Goal: Find specific page/section: Find specific page/section

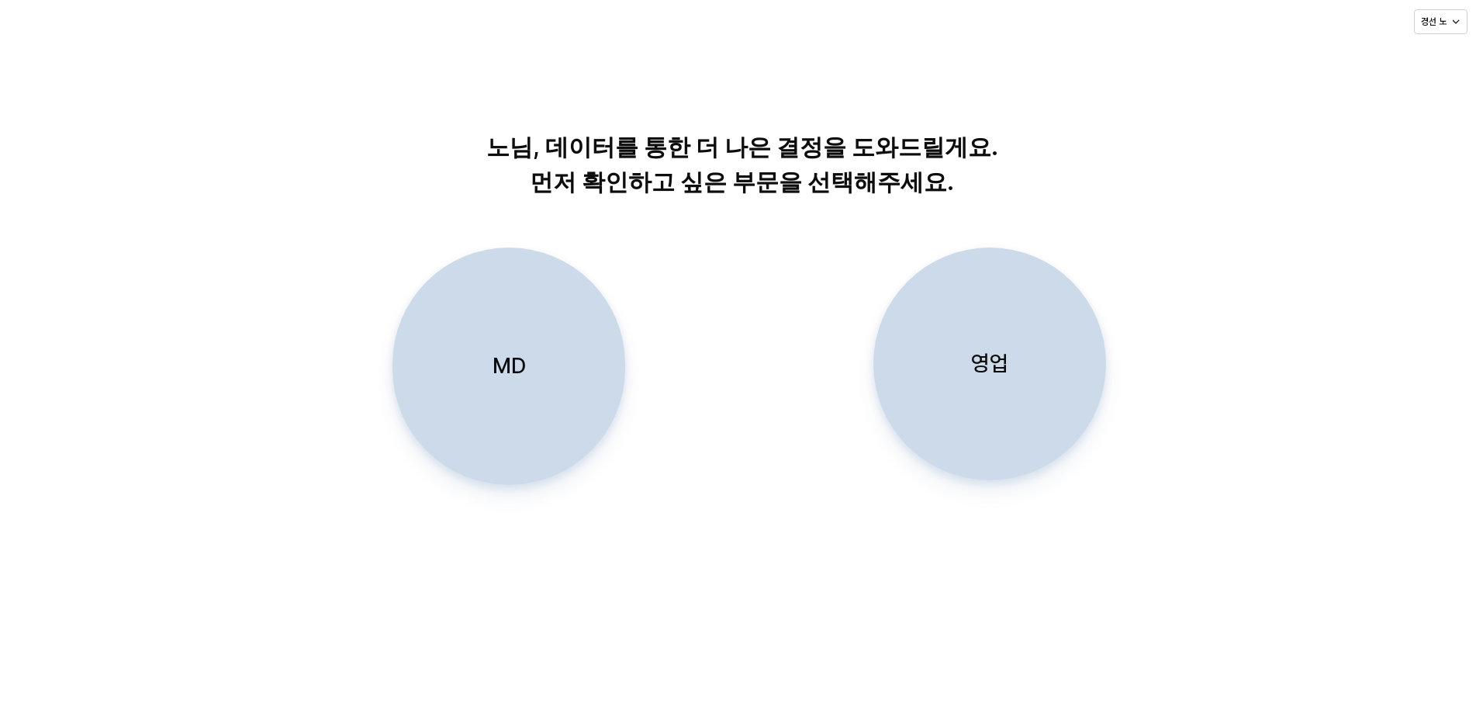
click at [545, 382] on div "MD" at bounding box center [508, 366] width 219 height 236
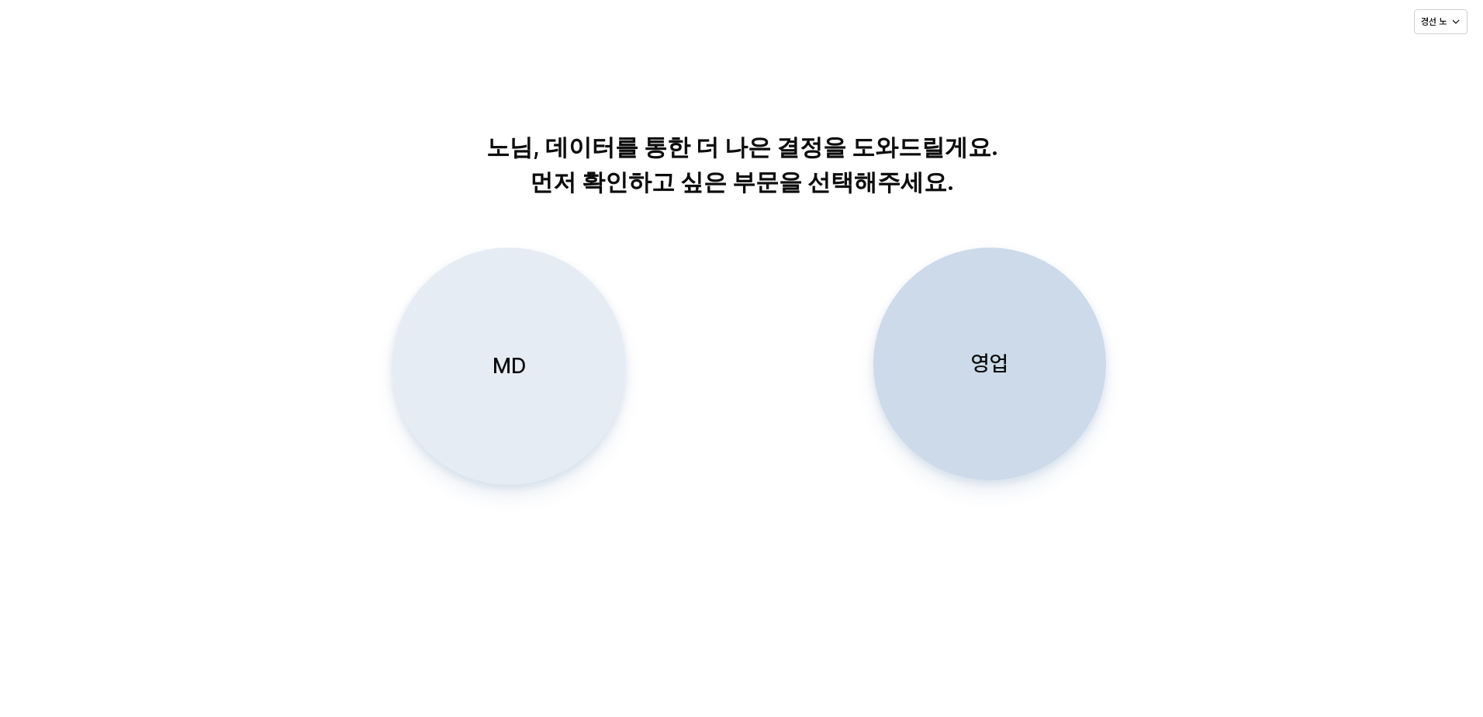
click at [556, 348] on div "MD" at bounding box center [508, 366] width 219 height 236
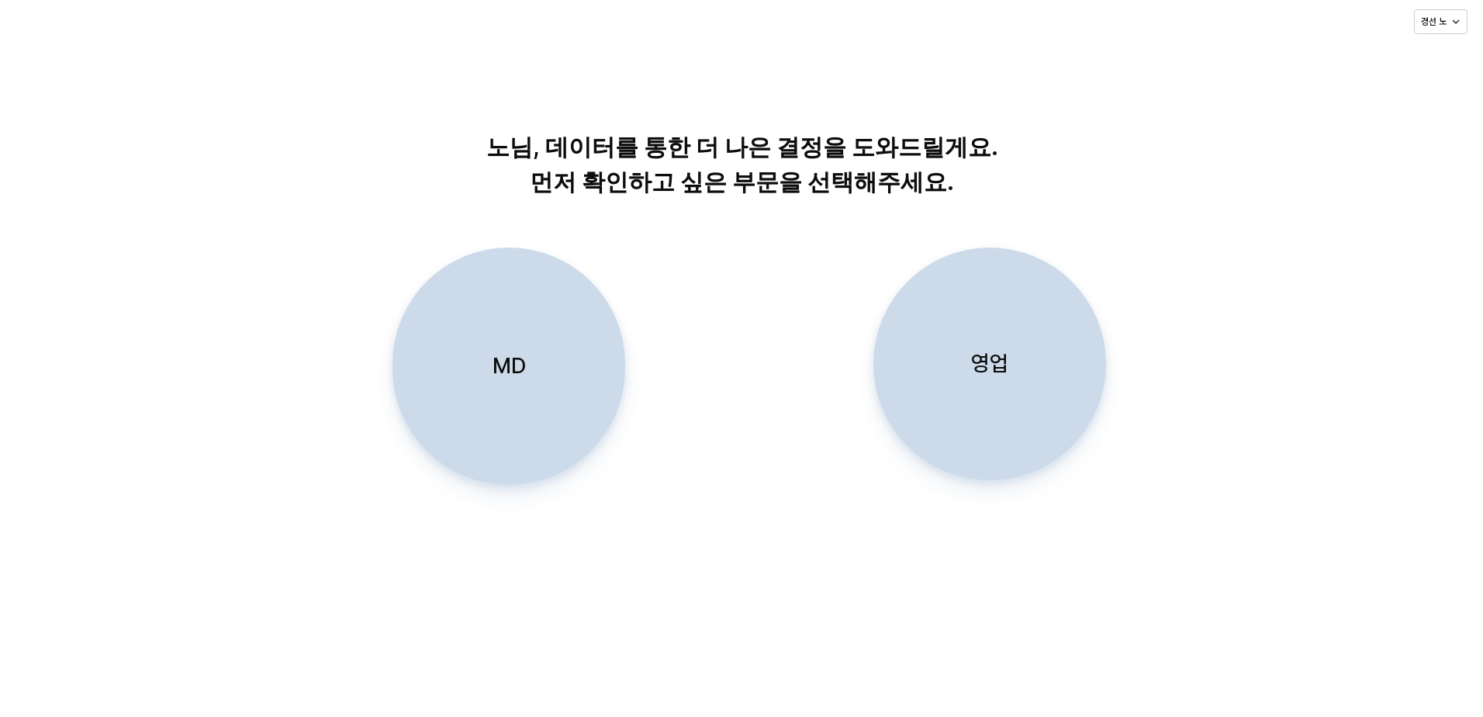
click at [542, 370] on div "MD" at bounding box center [508, 366] width 219 height 236
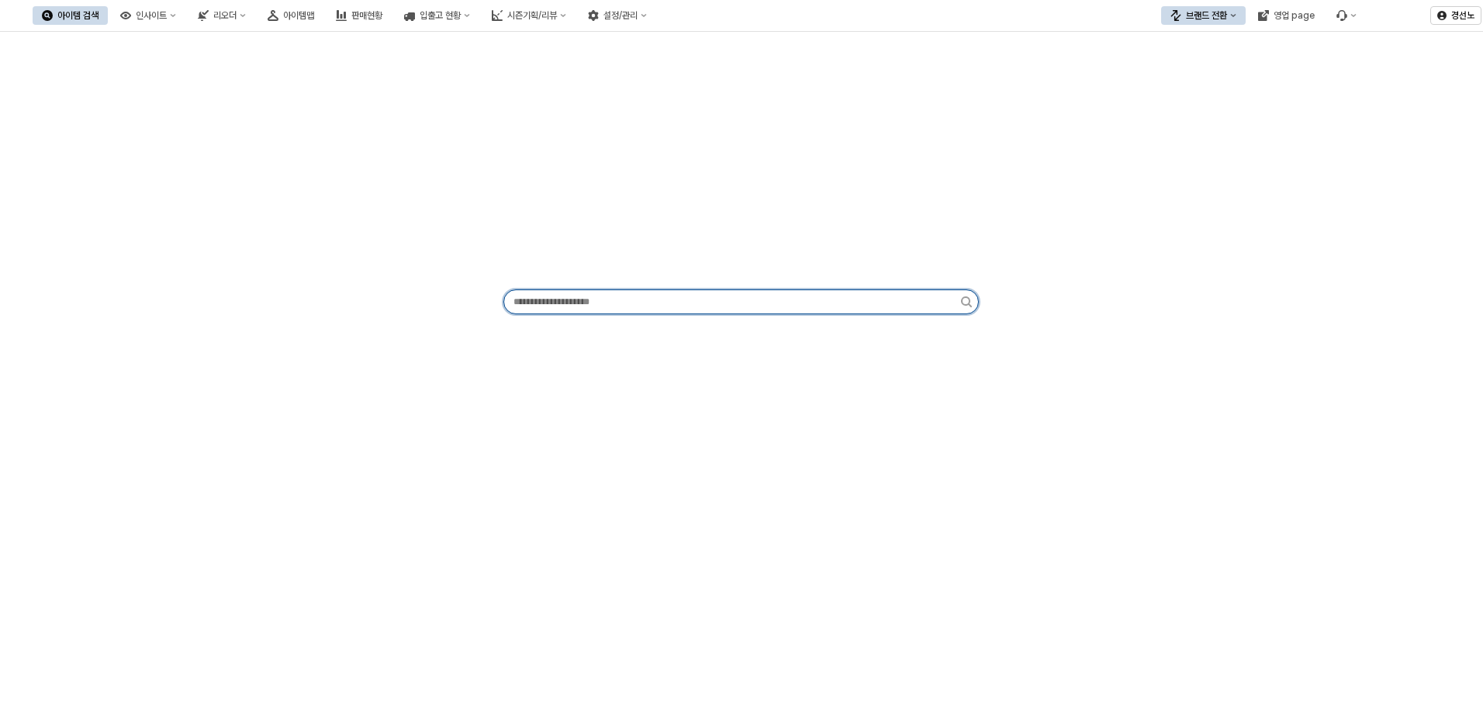
click at [604, 309] on input "App Frame" at bounding box center [732, 301] width 457 height 23
paste input "*********"
type input "*********"
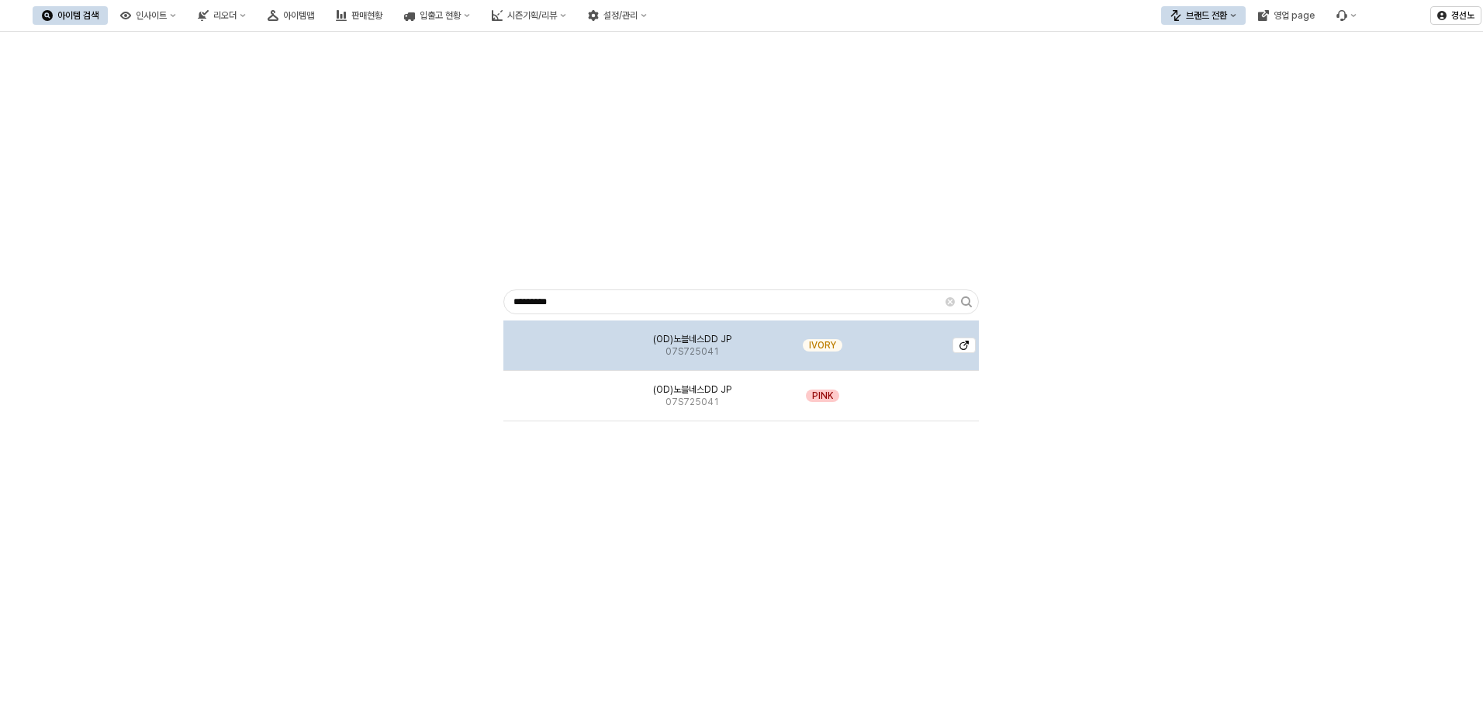
click at [561, 339] on img "App Frame" at bounding box center [561, 339] width 0 height 0
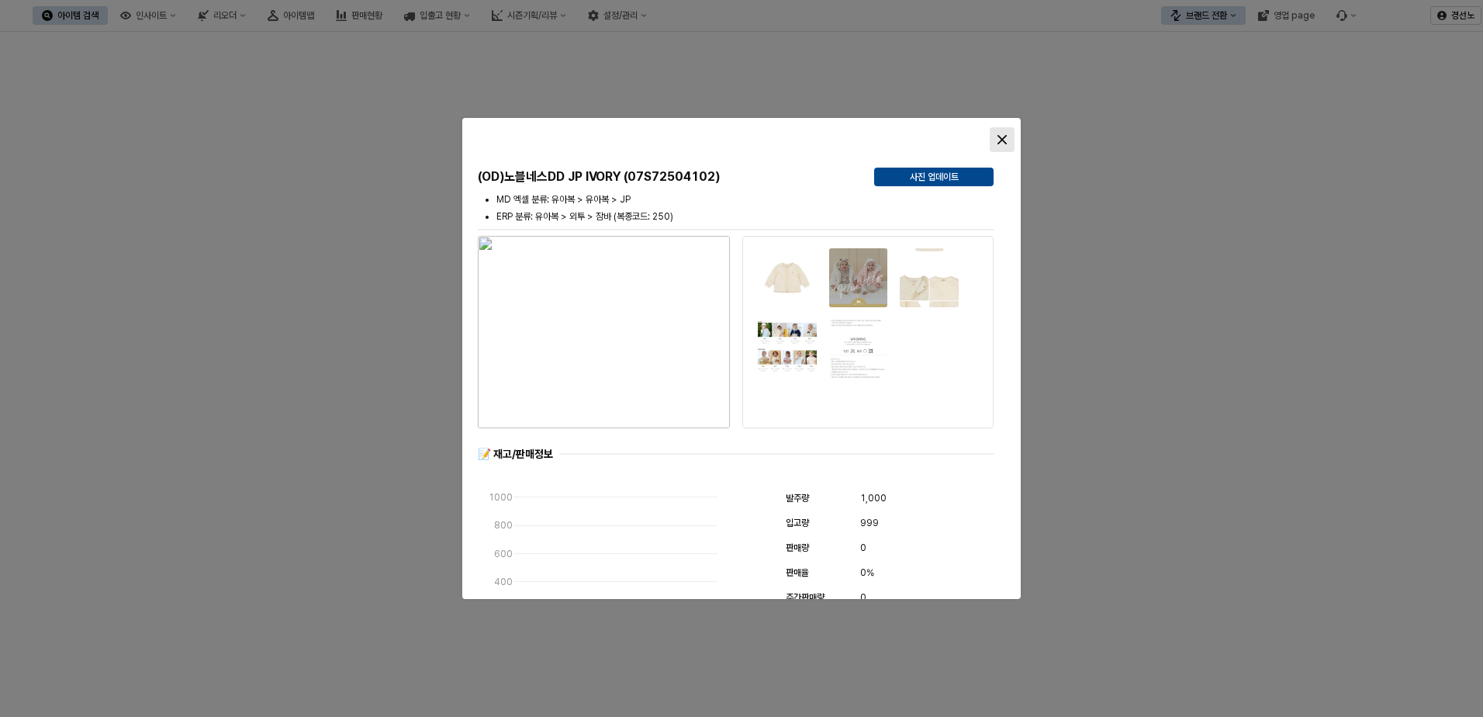
click at [1003, 140] on icon "Close" at bounding box center [1001, 139] width 9 height 9
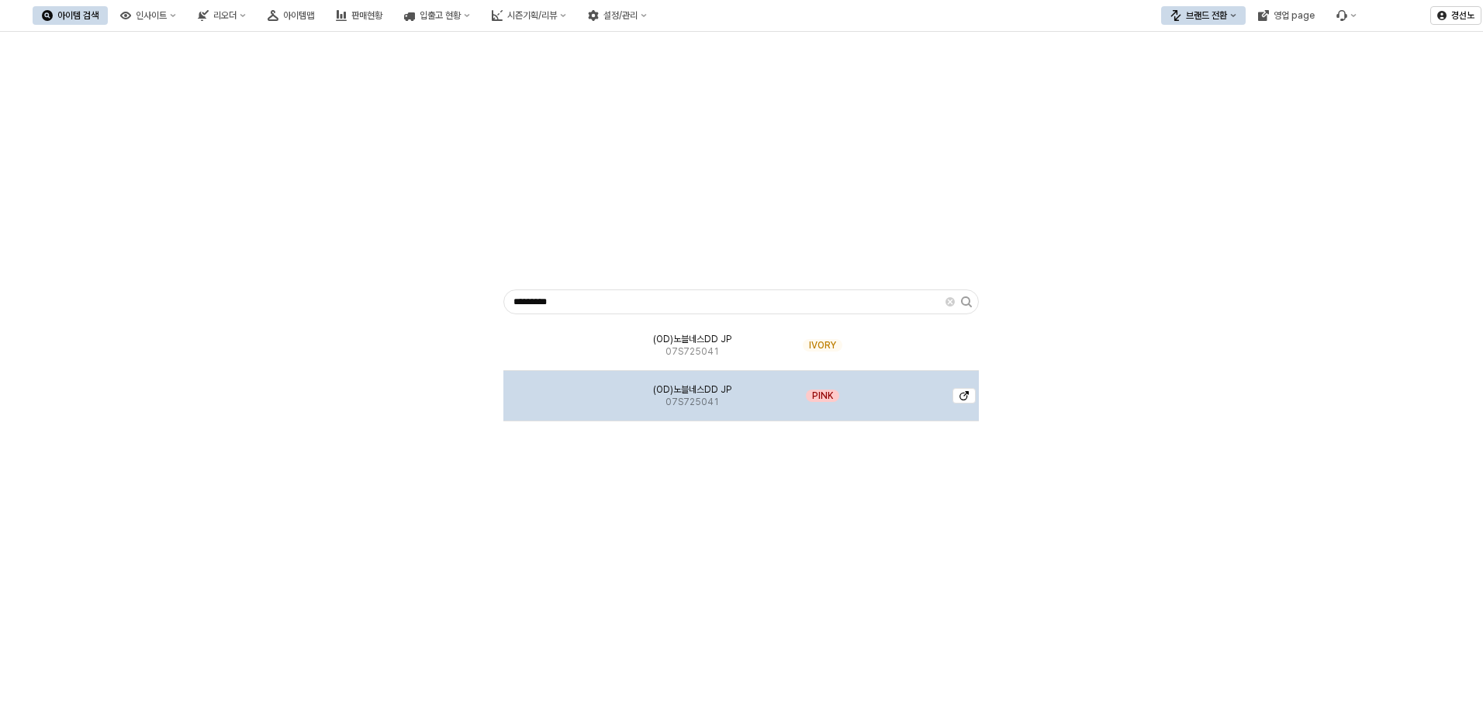
click at [561, 389] on img "App Frame" at bounding box center [561, 389] width 0 height 0
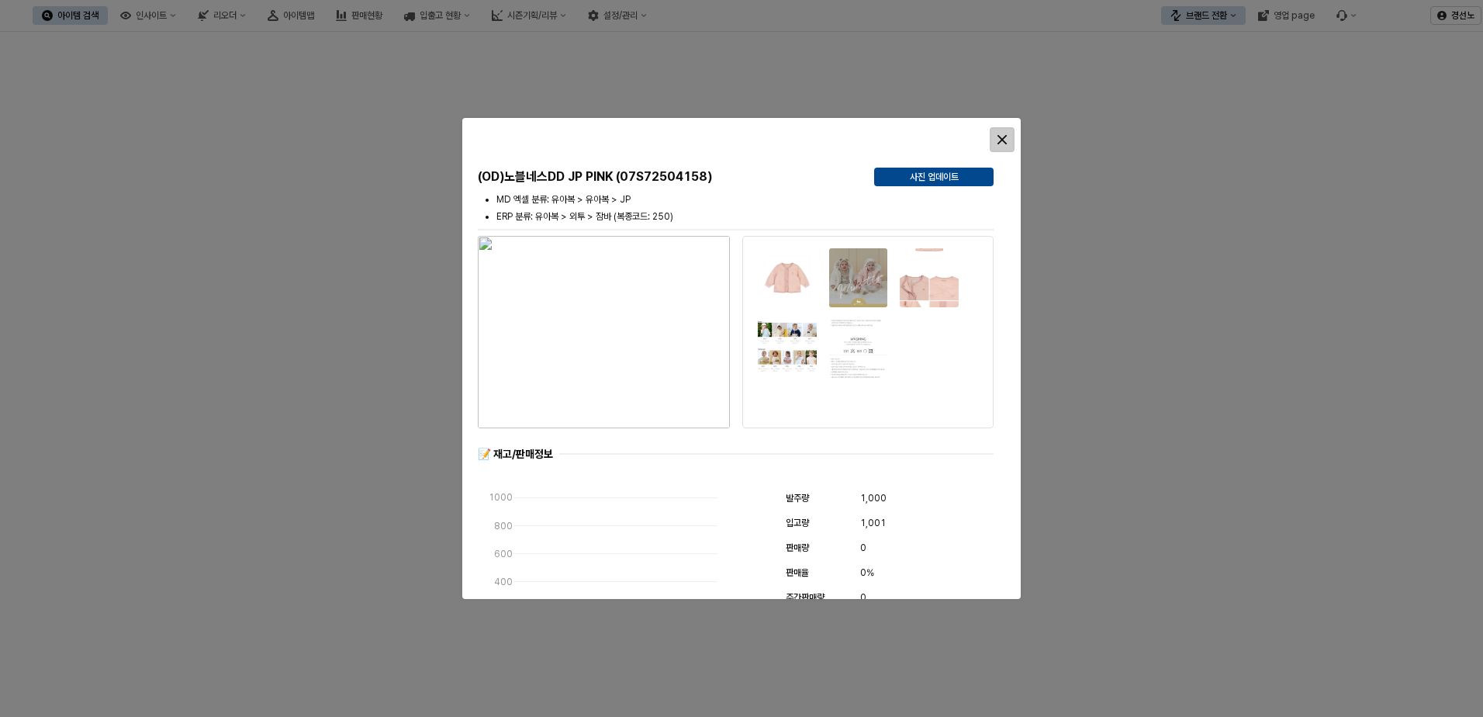
click at [1005, 141] on icon "Close" at bounding box center [1001, 139] width 9 height 9
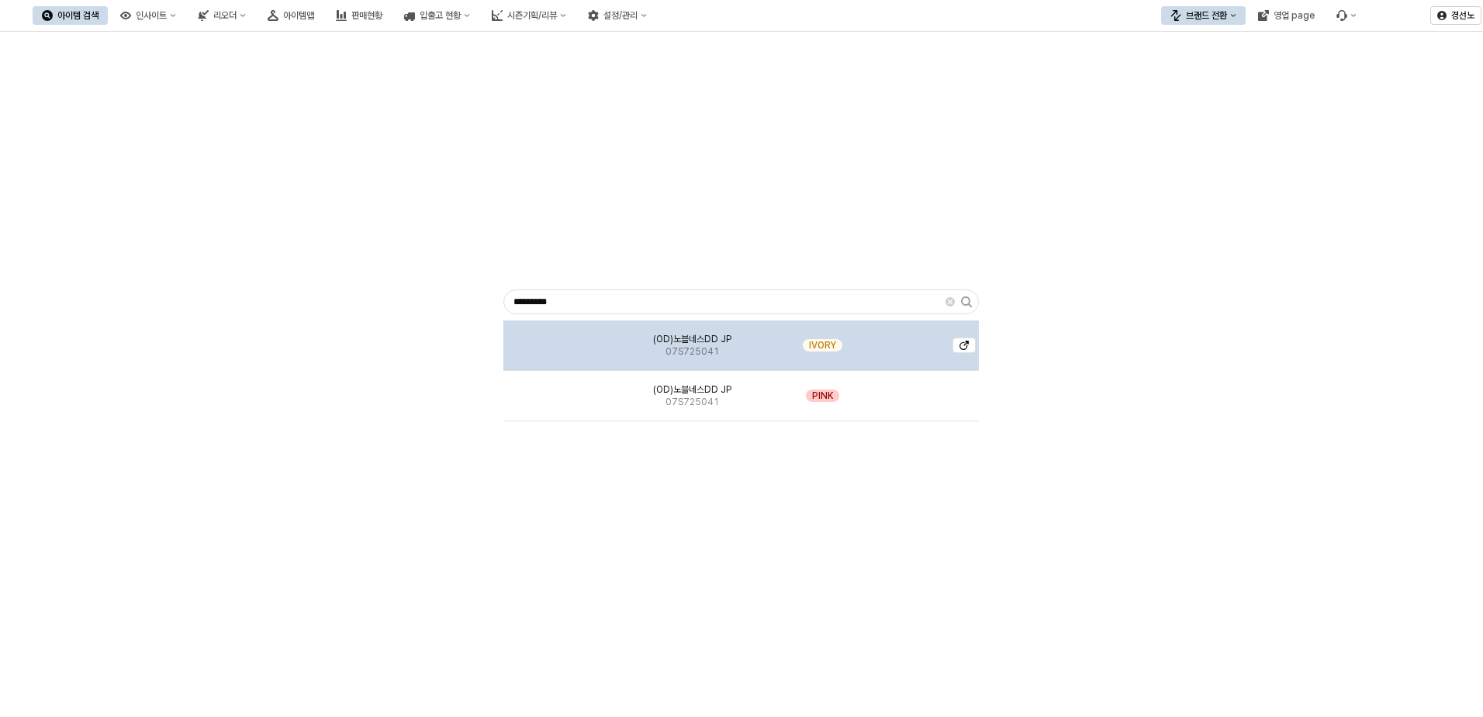
click at [561, 339] on img "App Frame" at bounding box center [561, 339] width 0 height 0
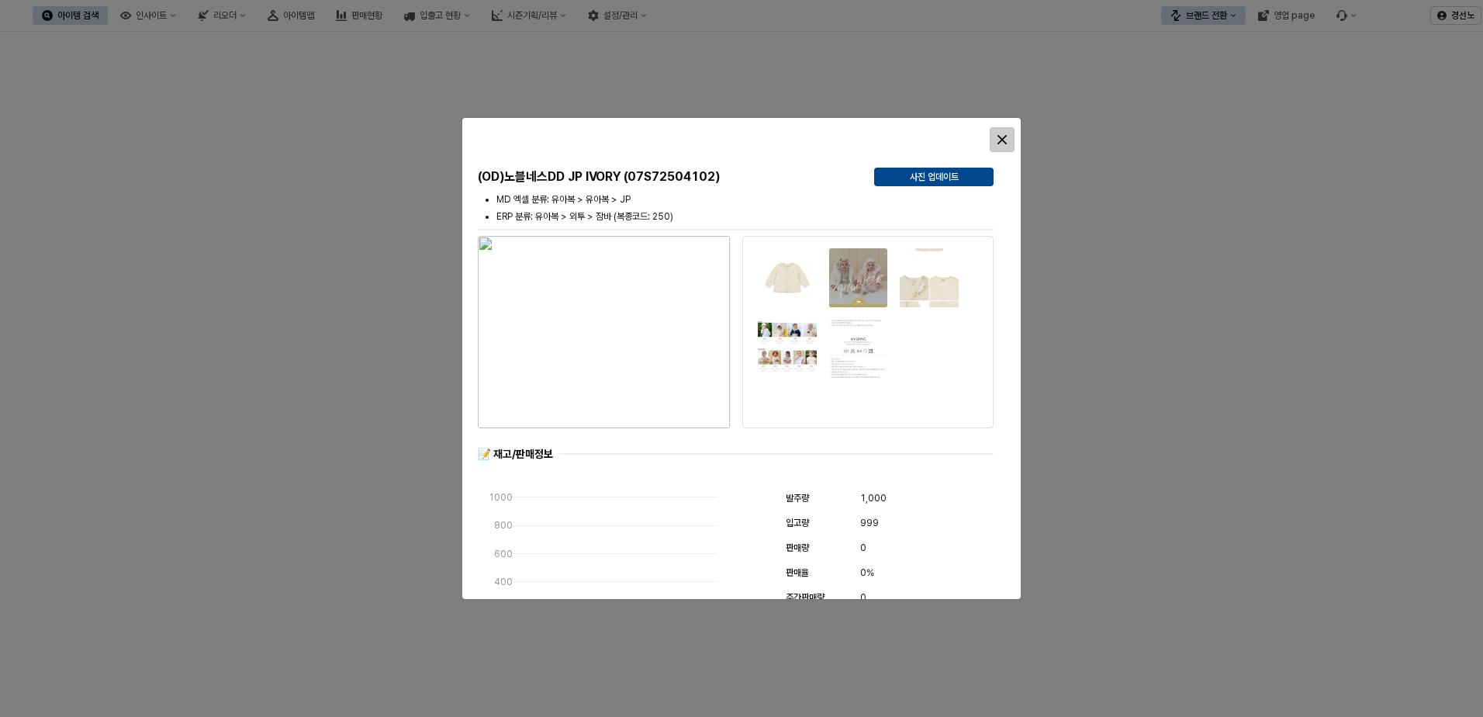
click at [1000, 137] on icon "Close" at bounding box center [1001, 139] width 9 height 9
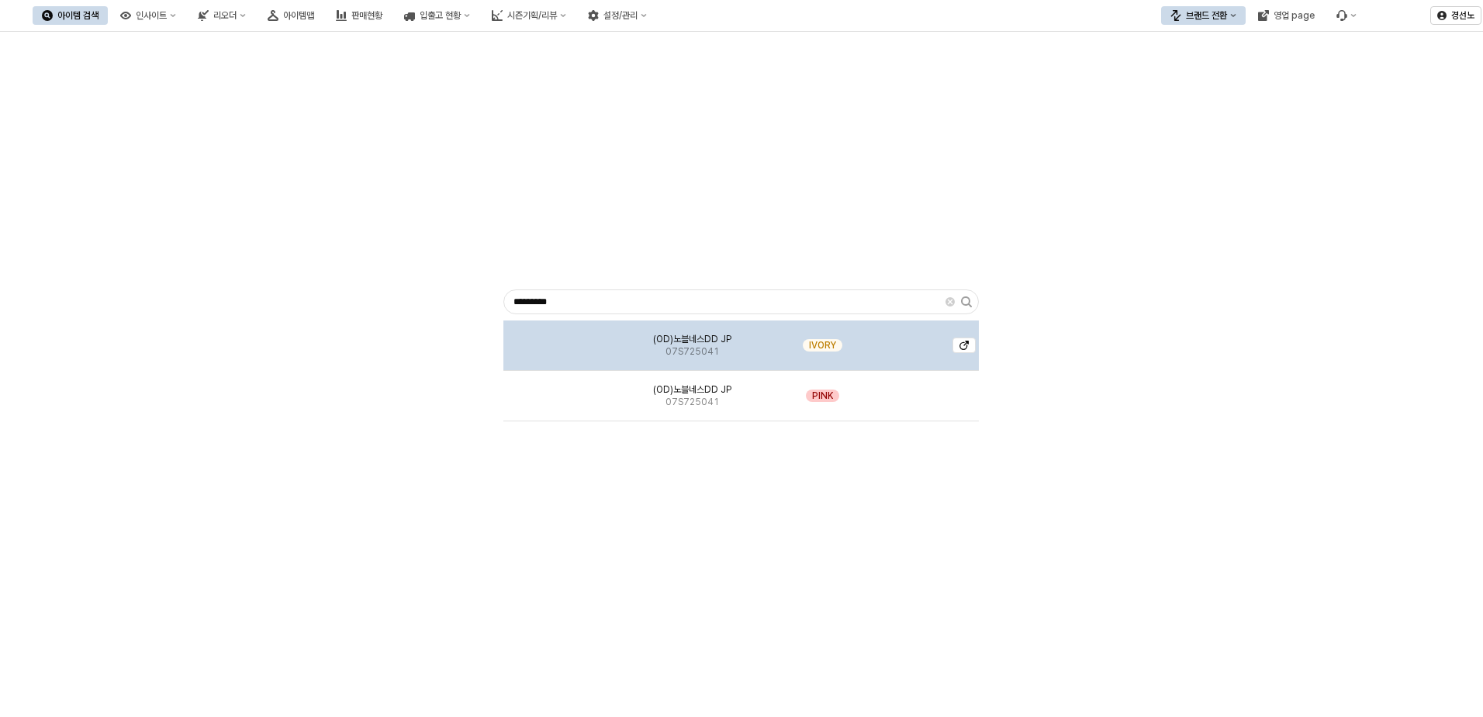
click at [706, 323] on div "(OD)노블네스DD JP 07S725041" at bounding box center [692, 345] width 147 height 50
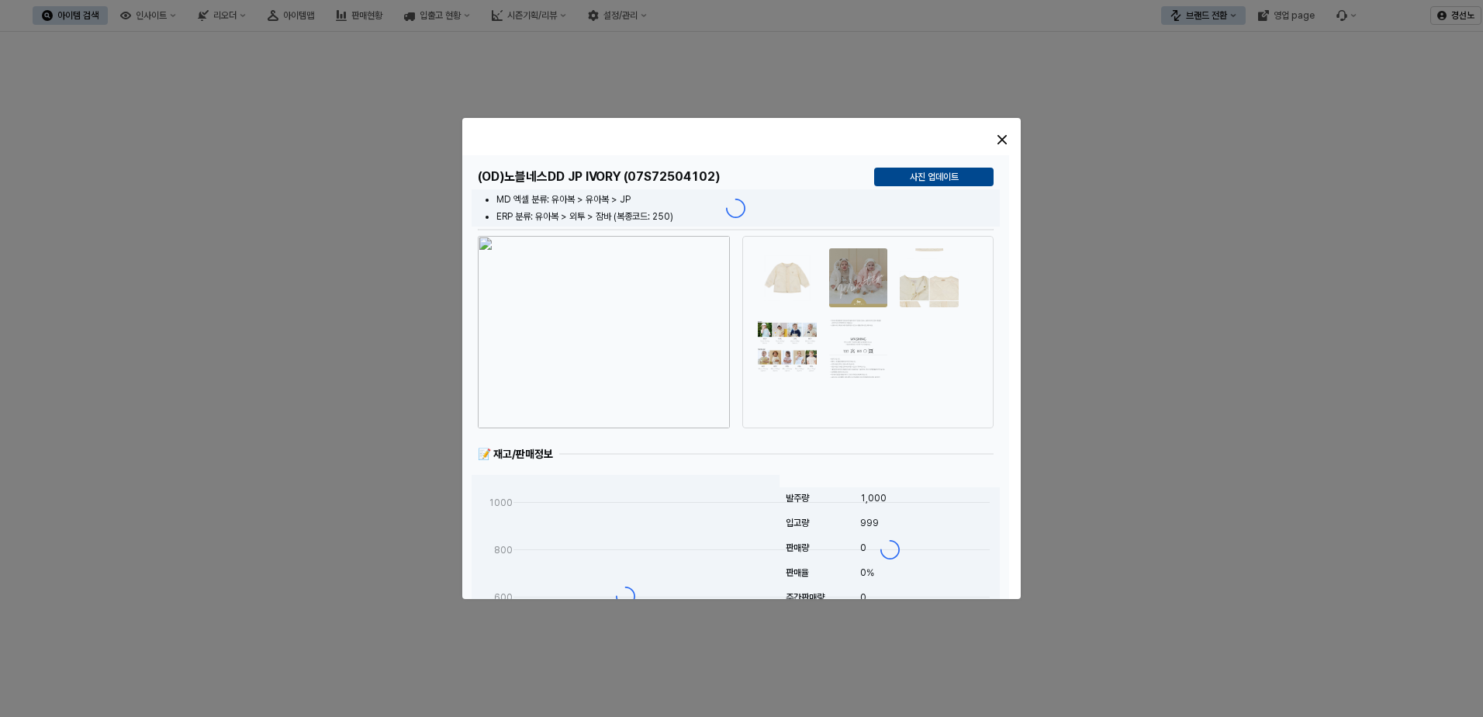
click at [688, 343] on img "button" at bounding box center [604, 332] width 252 height 192
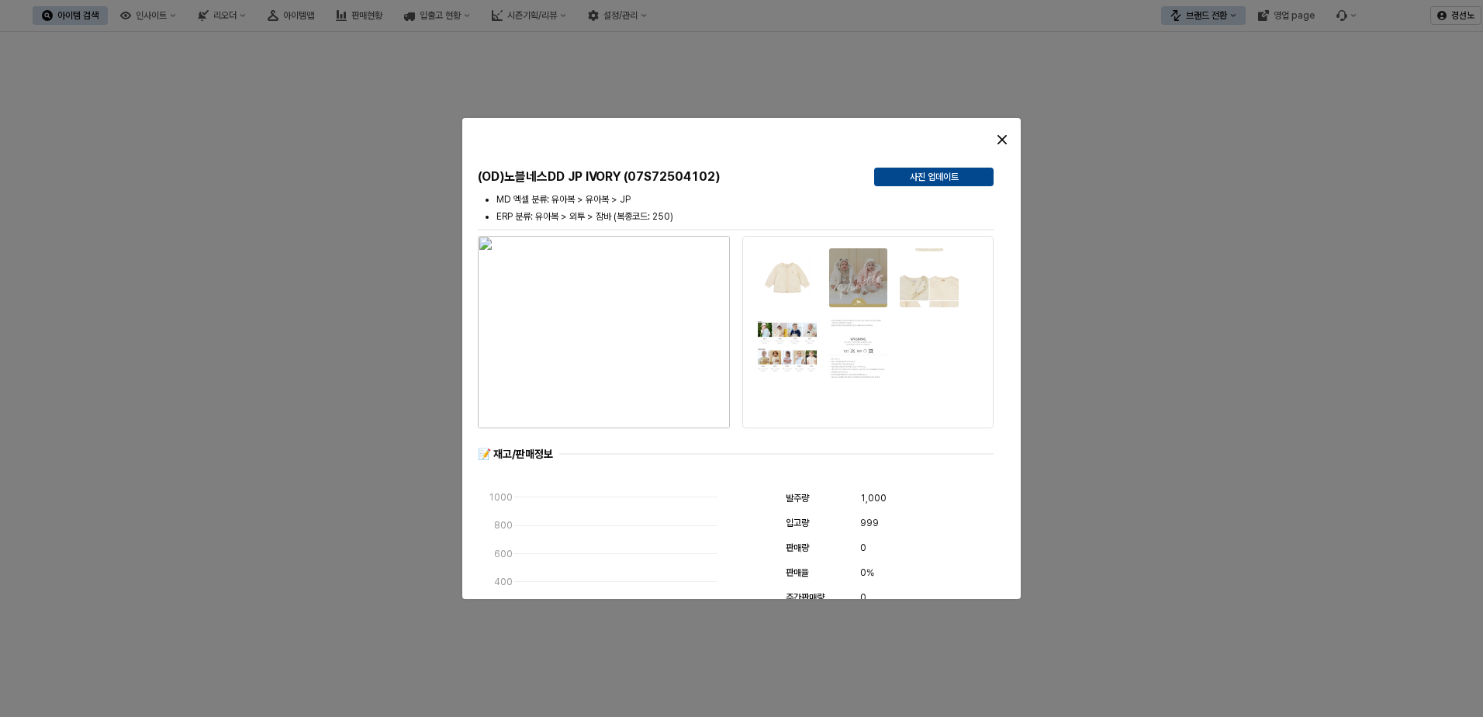
click at [610, 372] on img "button" at bounding box center [604, 332] width 252 height 192
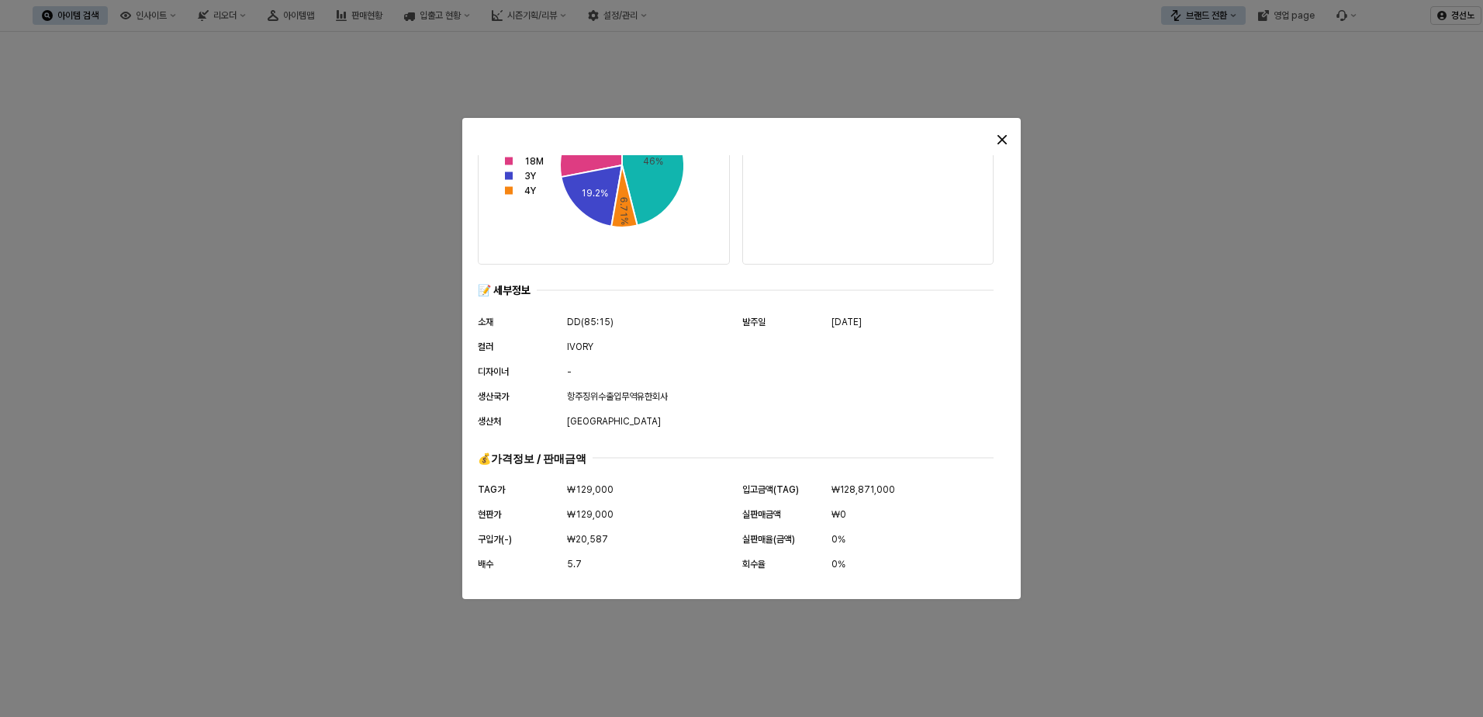
scroll to position [803, 0]
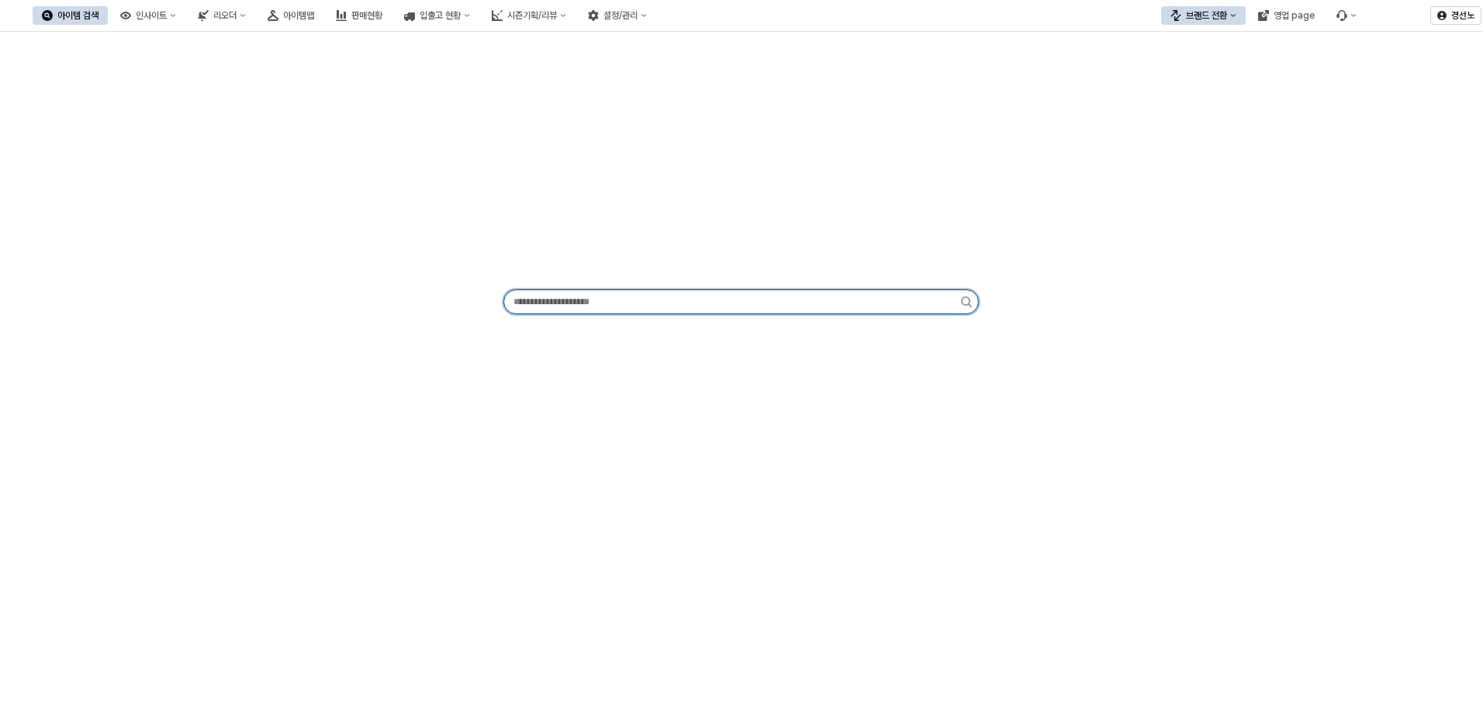
drag, startPoint x: 599, startPoint y: 303, endPoint x: 623, endPoint y: 316, distance: 26.7
click at [599, 306] on input "App Frame" at bounding box center [732, 301] width 457 height 23
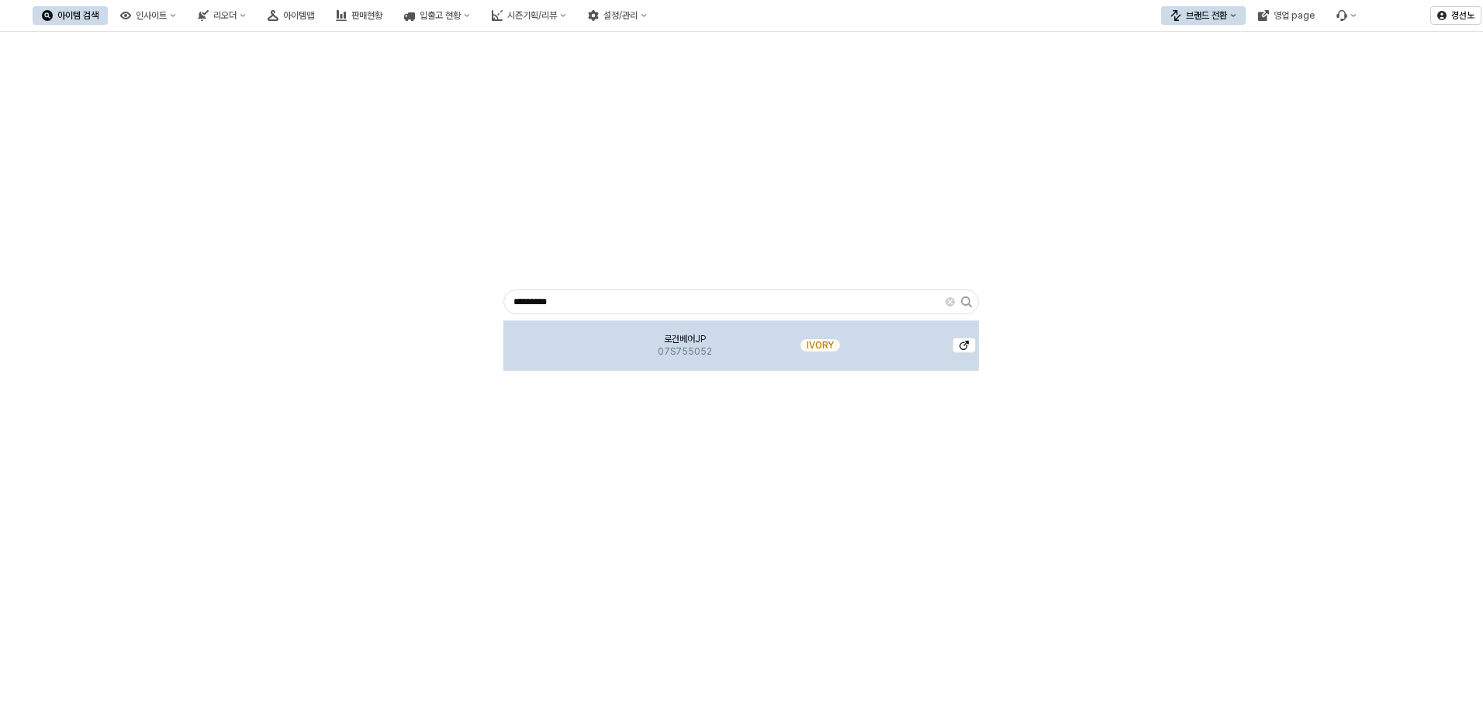
click at [558, 339] on img "App Frame" at bounding box center [558, 339] width 0 height 0
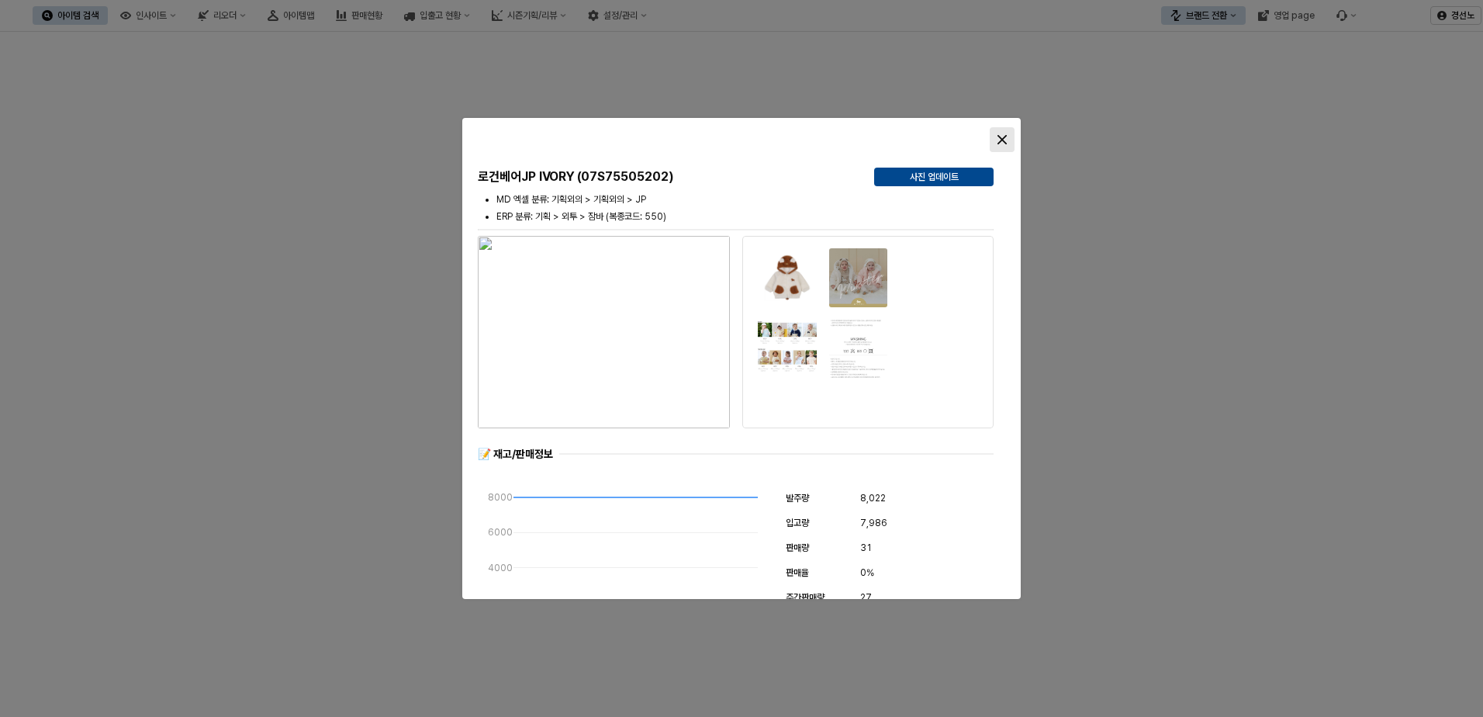
click at [999, 138] on icon "Close" at bounding box center [1001, 139] width 9 height 9
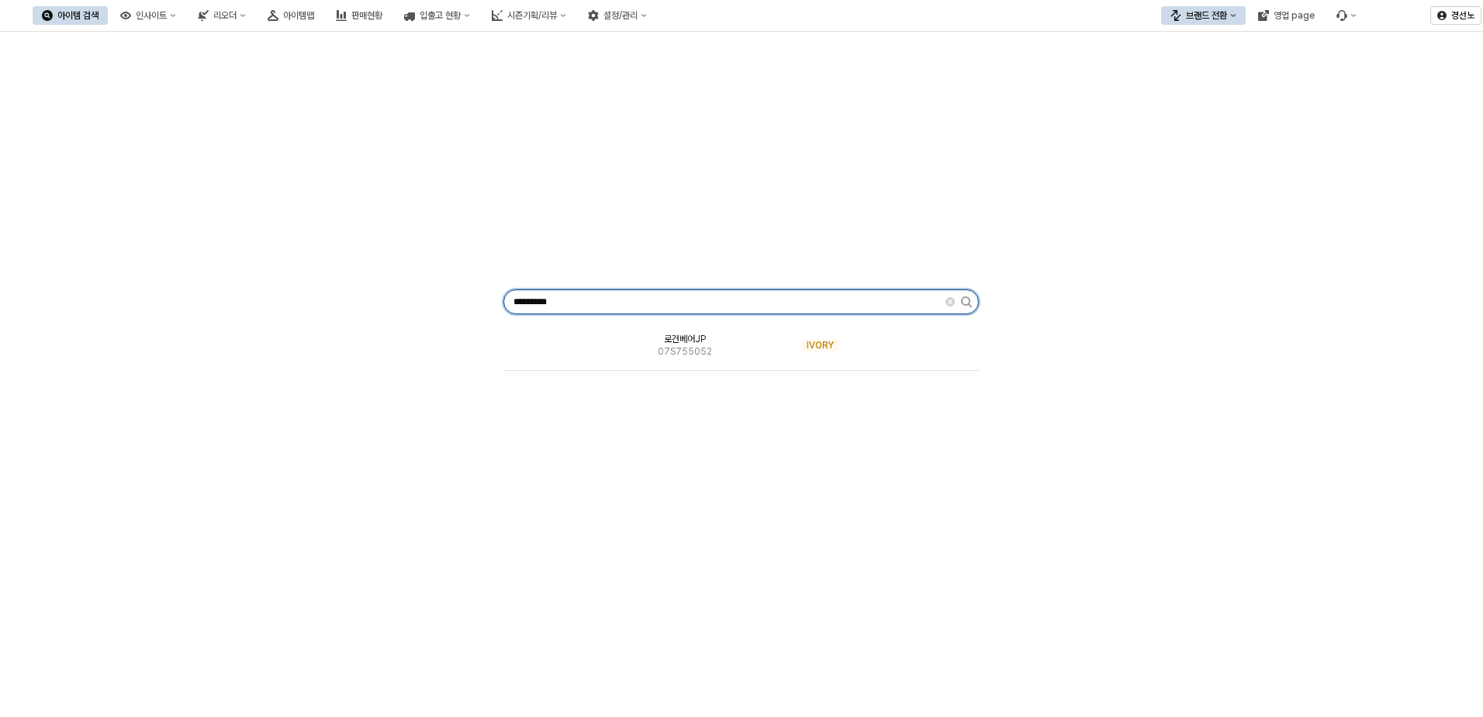
click at [576, 306] on input "*********" at bounding box center [724, 301] width 441 height 23
drag, startPoint x: 561, startPoint y: 301, endPoint x: 666, endPoint y: 316, distance: 106.5
click at [625, 312] on input "*********" at bounding box center [724, 301] width 441 height 23
type input "*********"
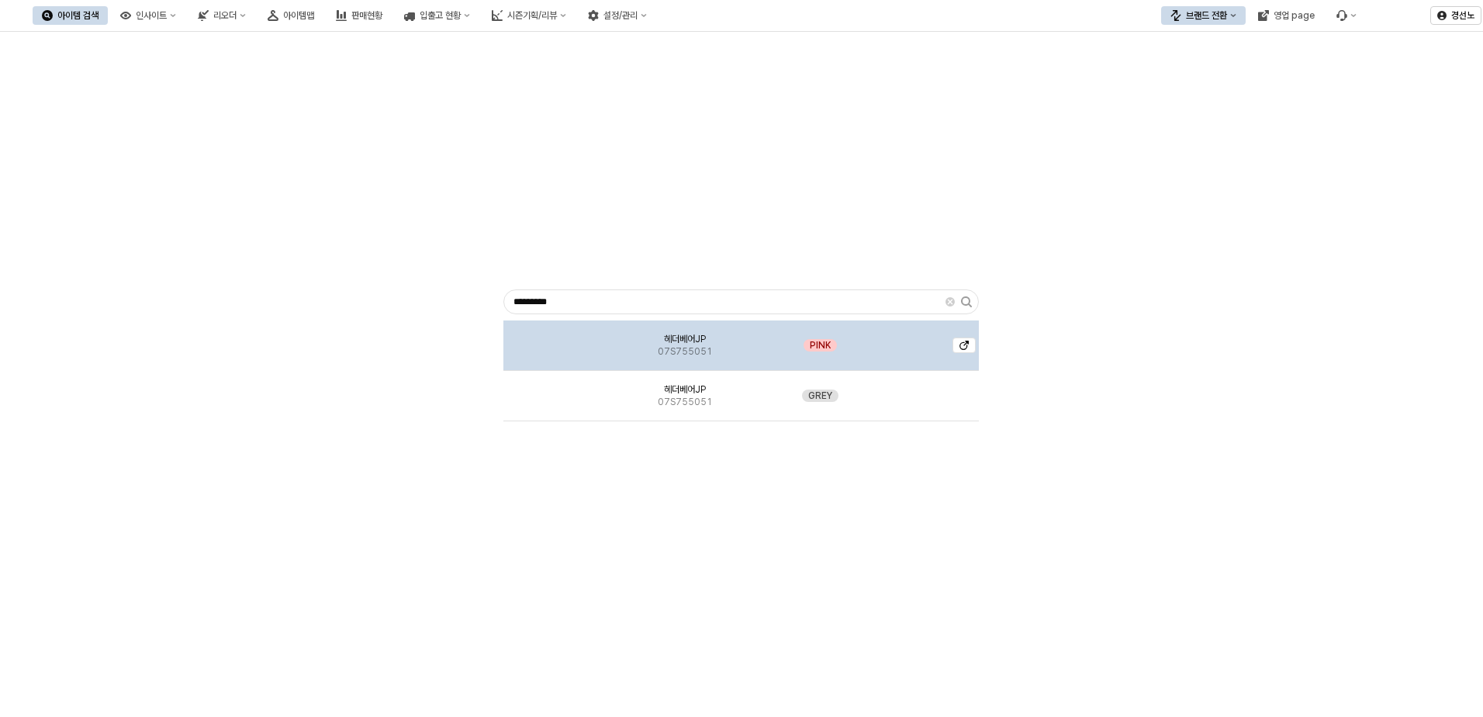
click at [558, 339] on img "App Frame" at bounding box center [558, 339] width 0 height 0
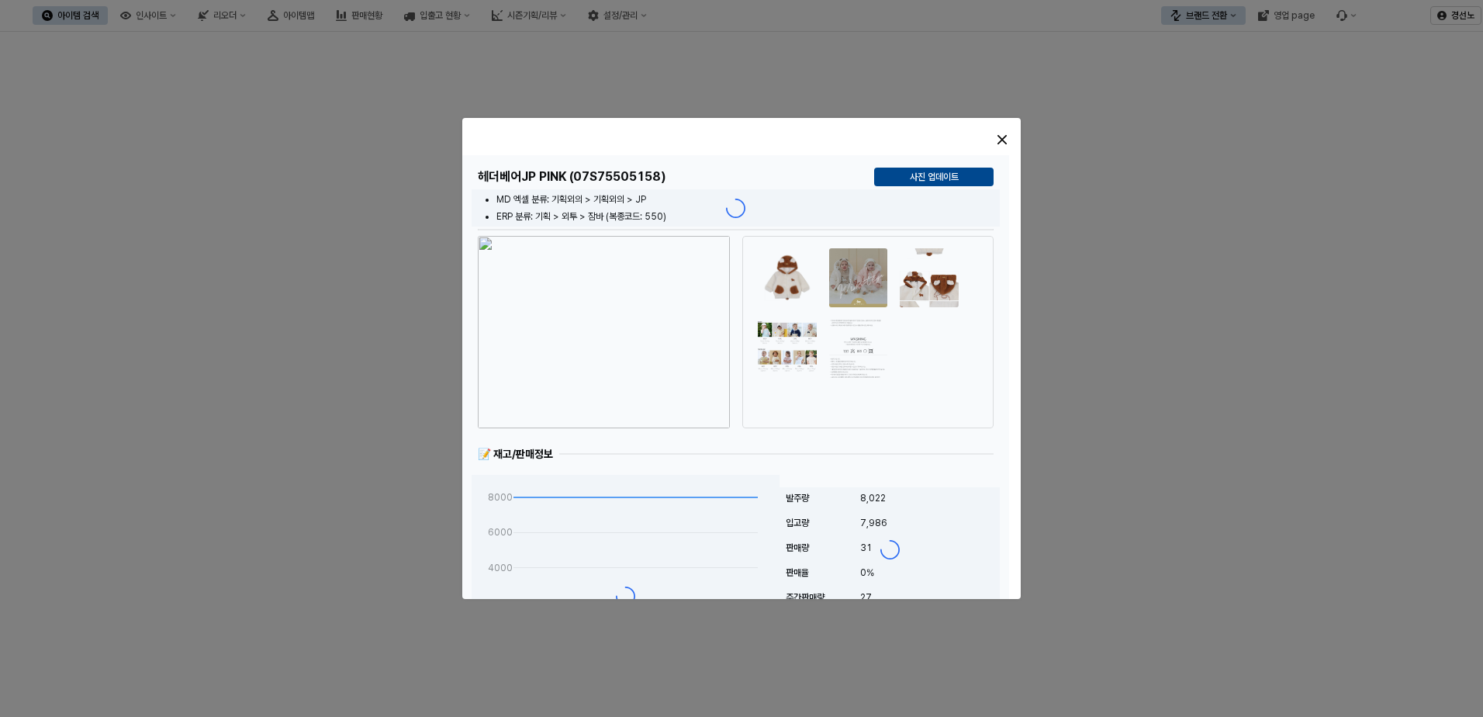
click at [684, 349] on img "button" at bounding box center [604, 332] width 252 height 192
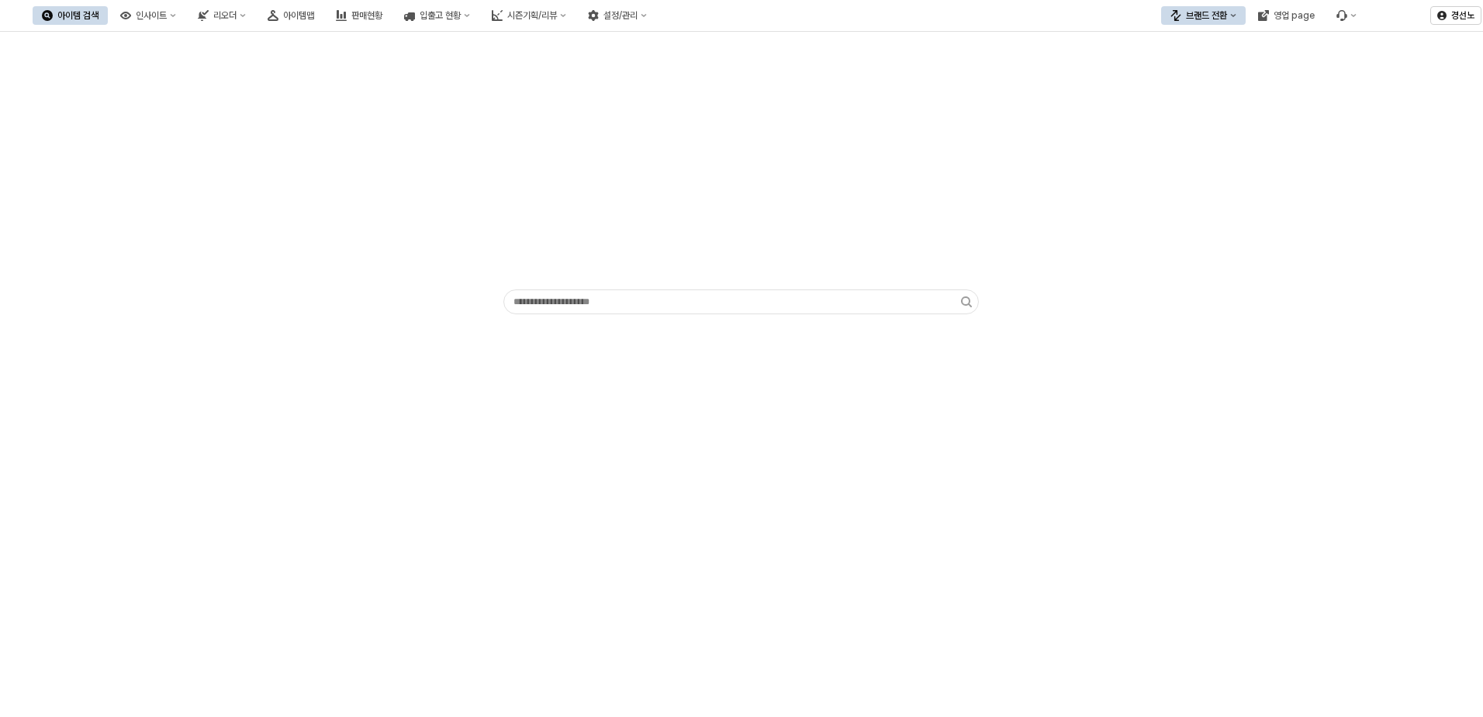
click at [1026, 429] on div "App Frame" at bounding box center [741, 374] width 1483 height 685
